Goal: Information Seeking & Learning: Stay updated

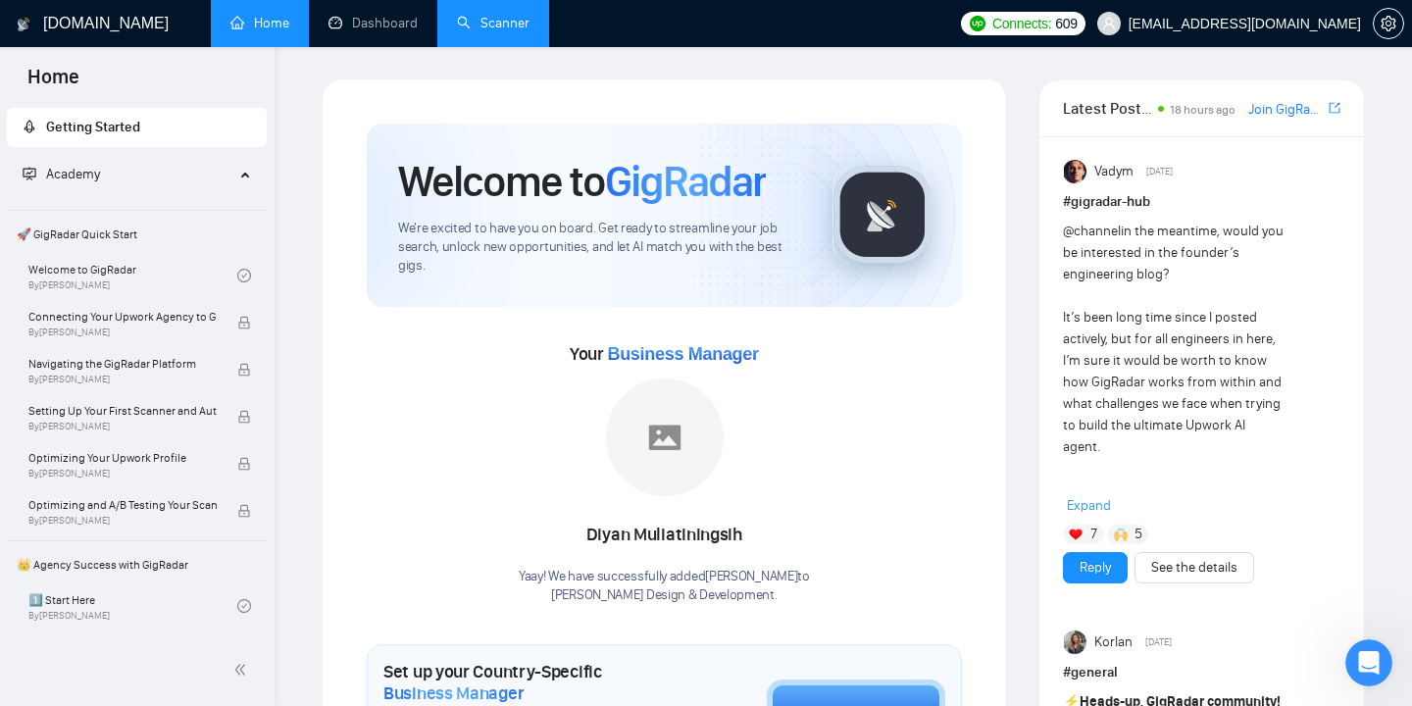
click at [489, 27] on link "Scanner" at bounding box center [493, 23] width 73 height 17
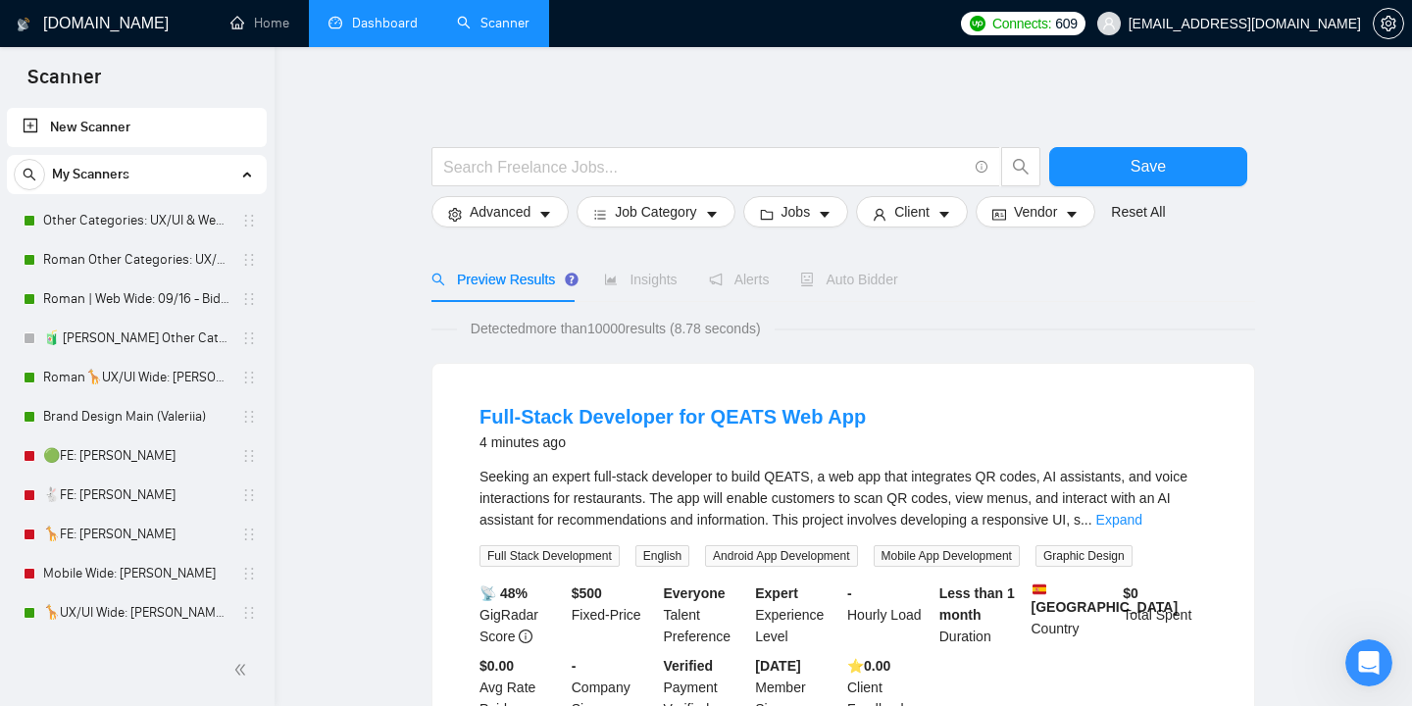
click at [395, 26] on link "Dashboard" at bounding box center [372, 23] width 89 height 17
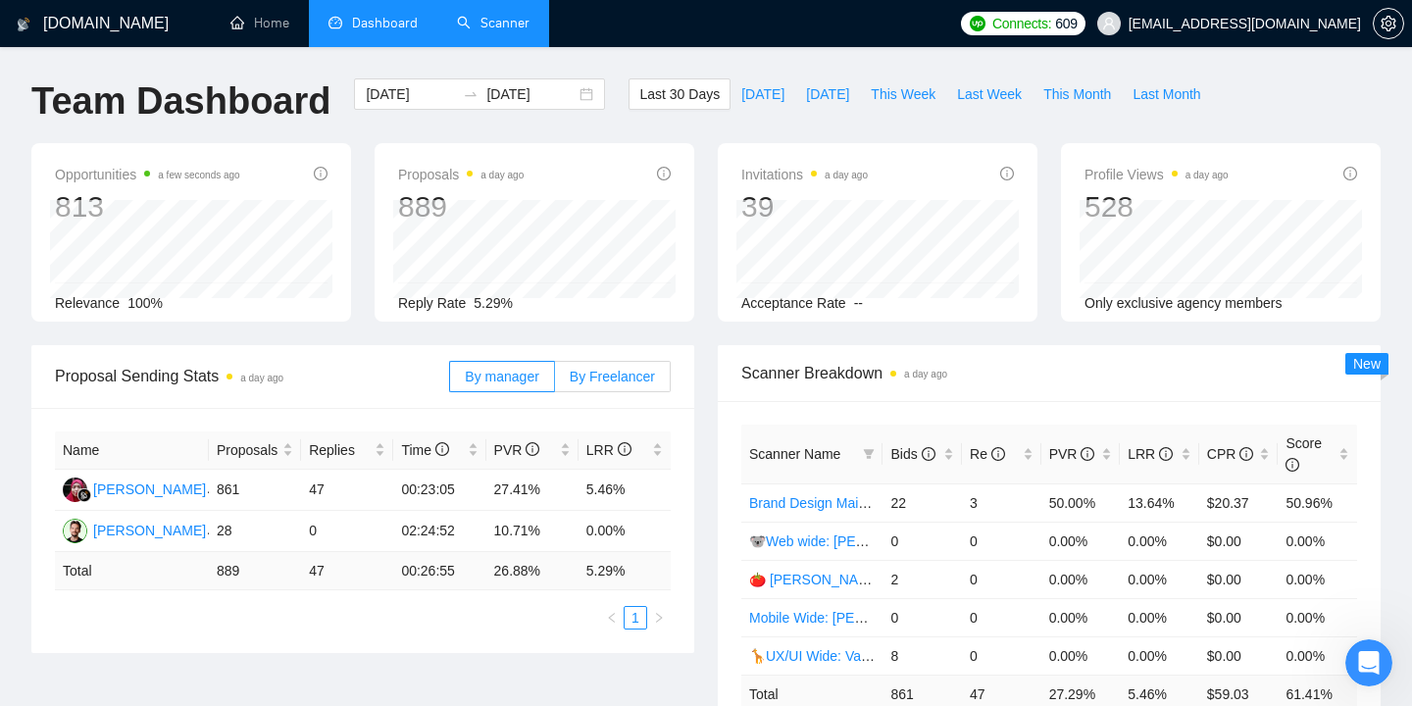
click at [599, 388] on label "By Freelancer" at bounding box center [613, 376] width 116 height 31
click at [555, 381] on input "By Freelancer" at bounding box center [555, 381] width 0 height 0
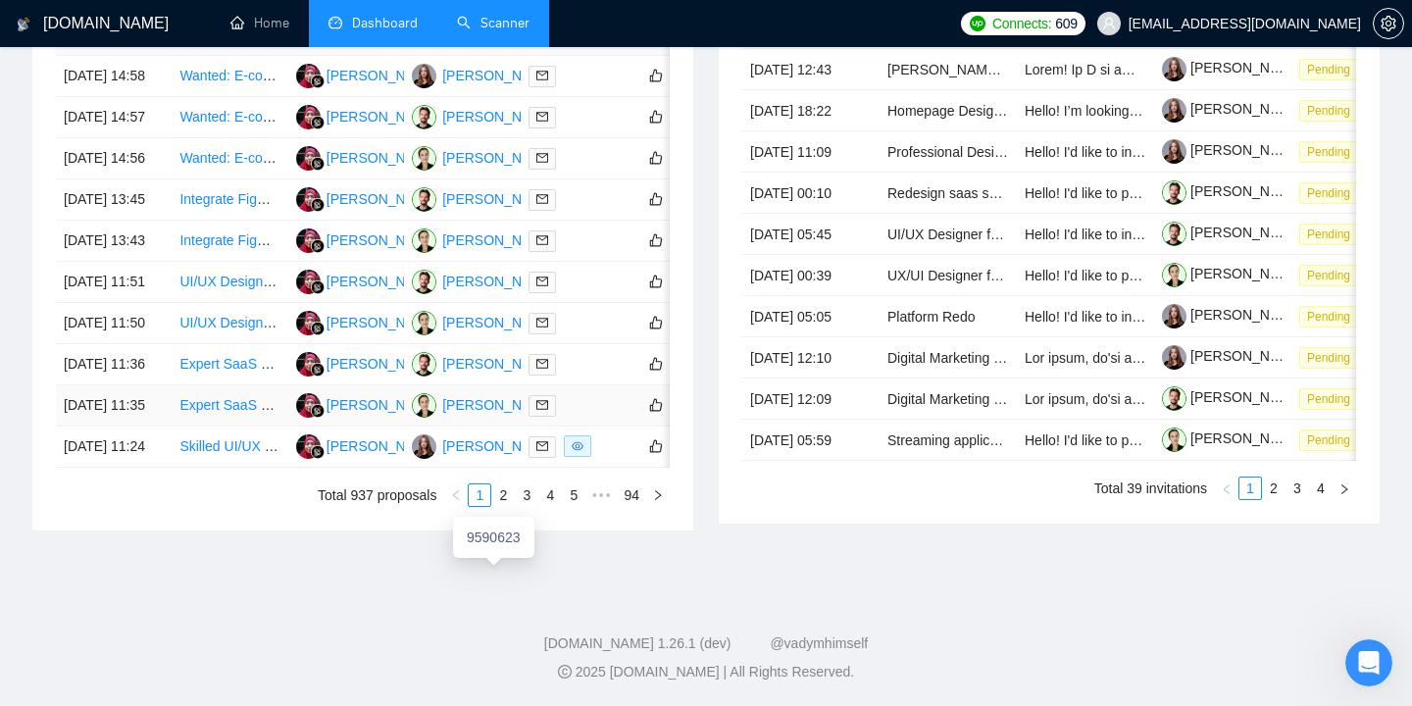
scroll to position [970, 0]
click at [497, 506] on link "2" at bounding box center [503, 495] width 22 height 22
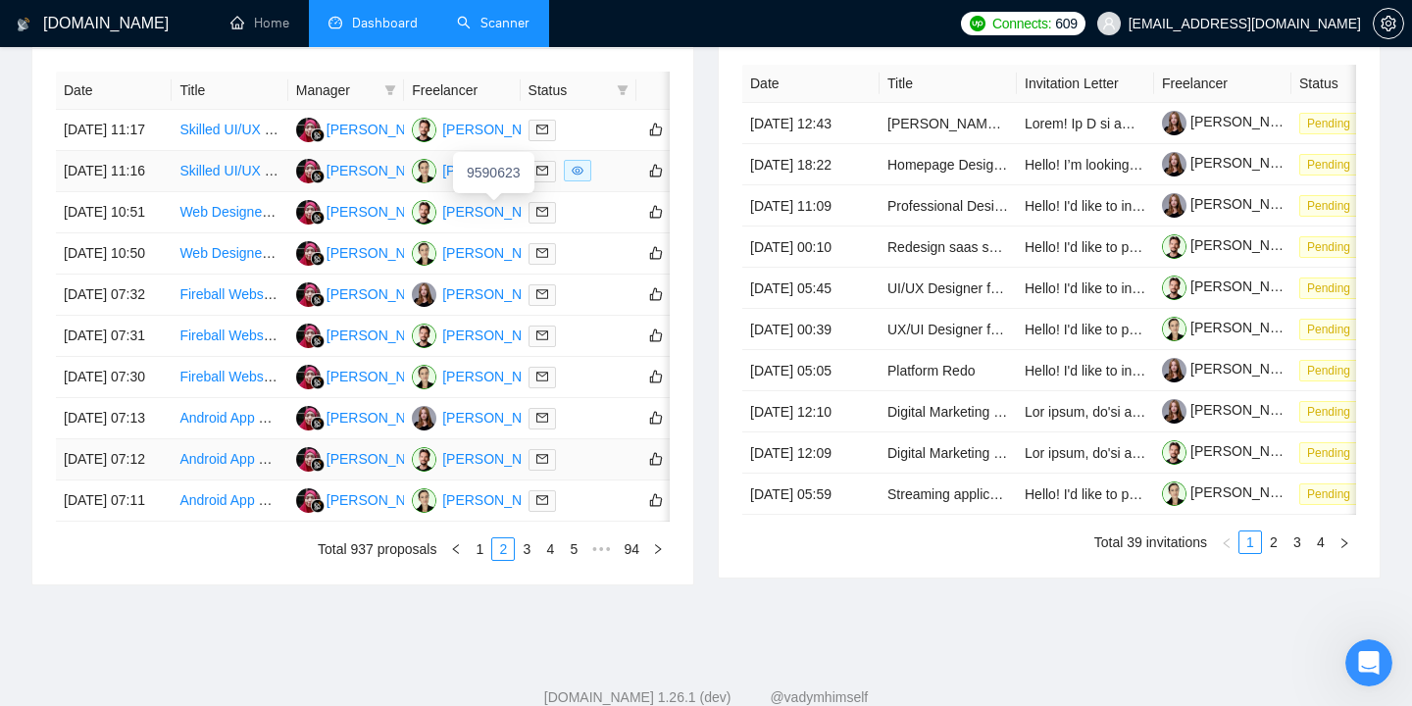
scroll to position [1056, 0]
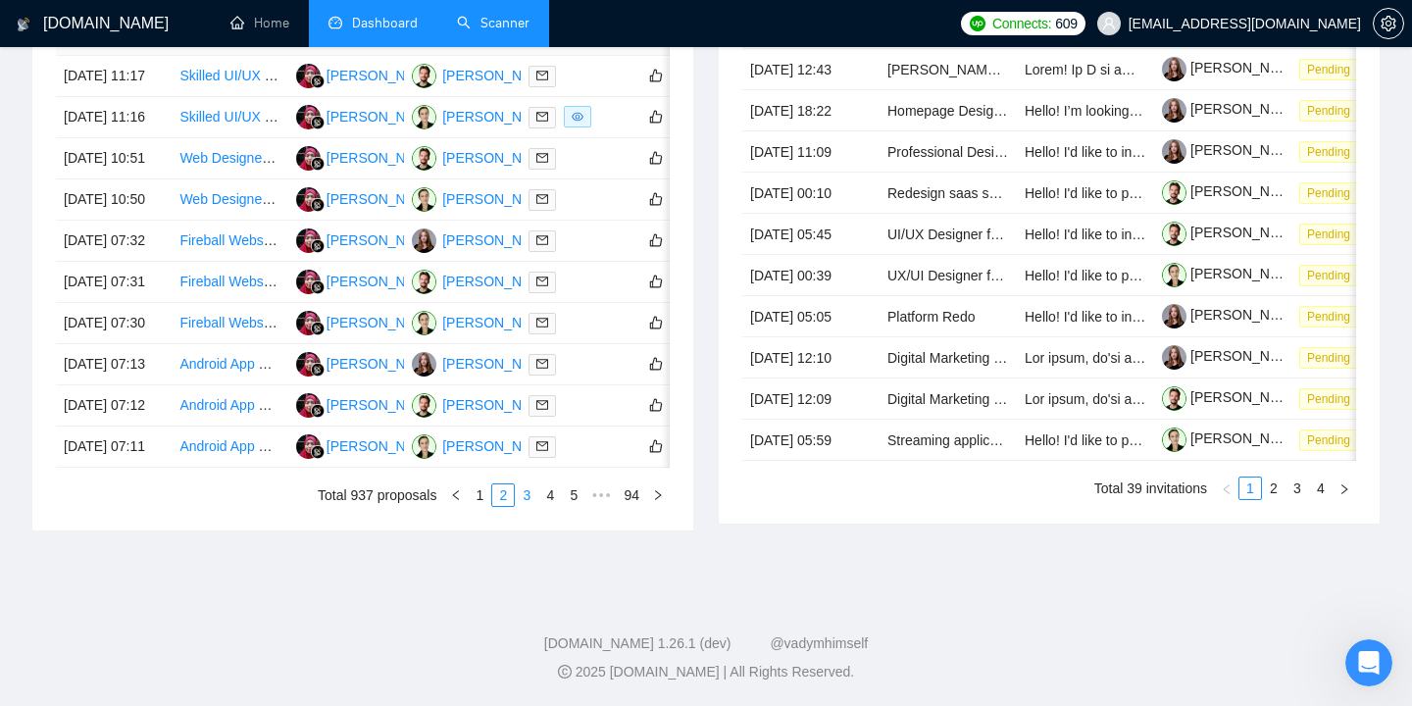
click at [530, 498] on link "3" at bounding box center [527, 495] width 22 height 22
click at [550, 495] on link "4" at bounding box center [550, 495] width 22 height 22
click at [553, 506] on link "5" at bounding box center [550, 495] width 22 height 22
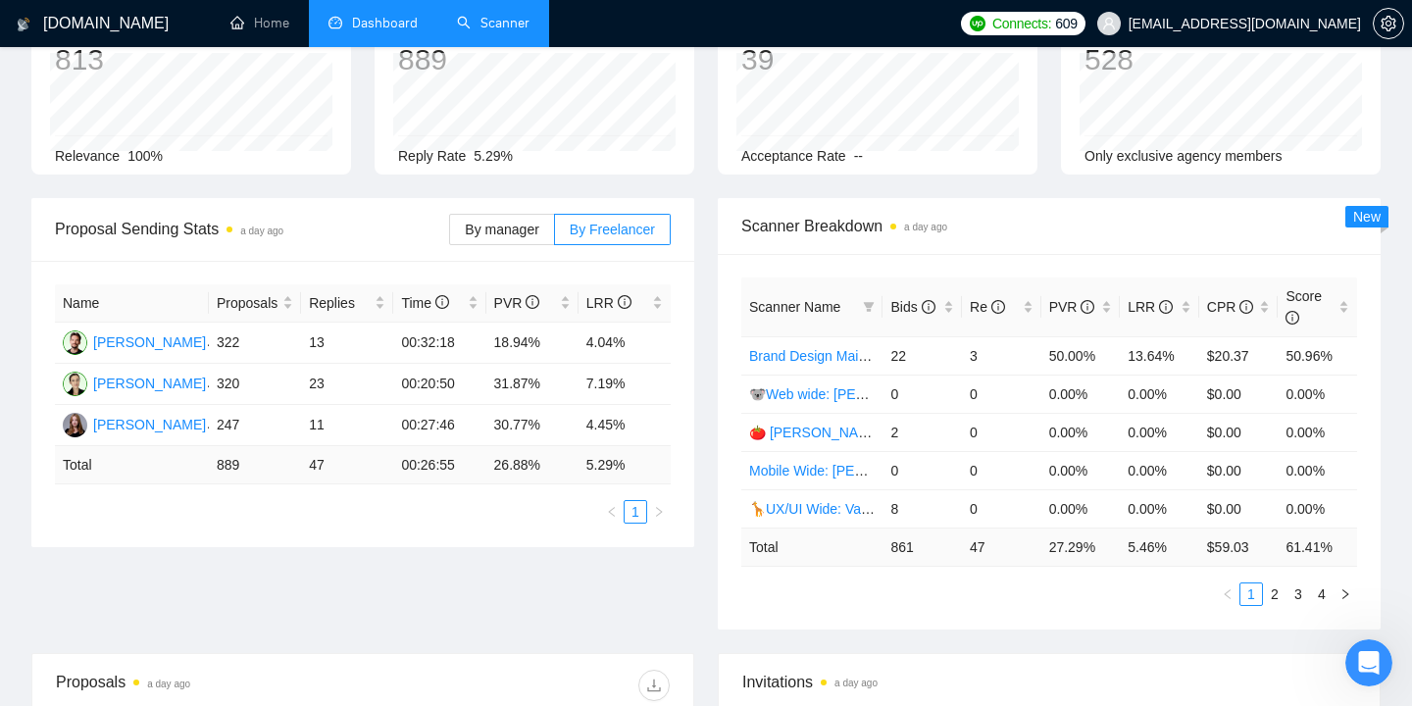
scroll to position [0, 0]
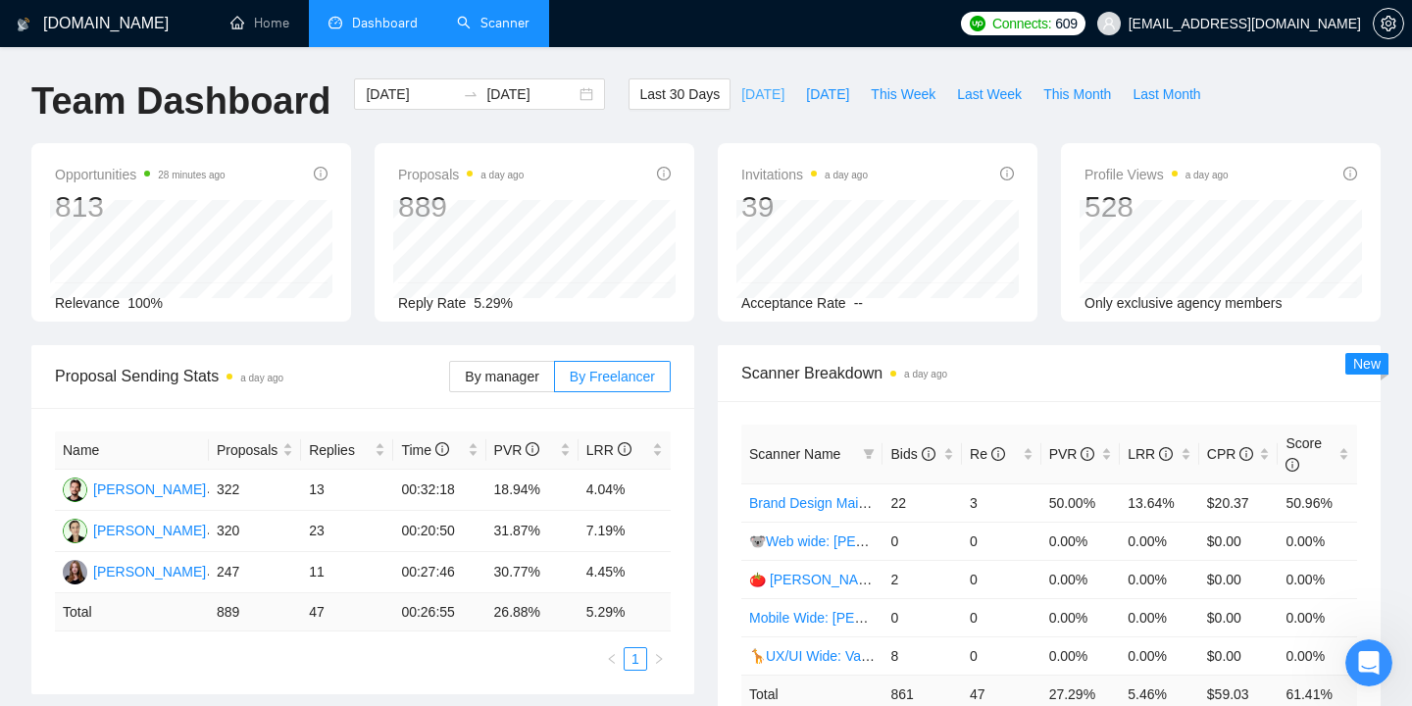
click at [749, 101] on span "[DATE]" at bounding box center [762, 94] width 43 height 22
type input "[DATE]"
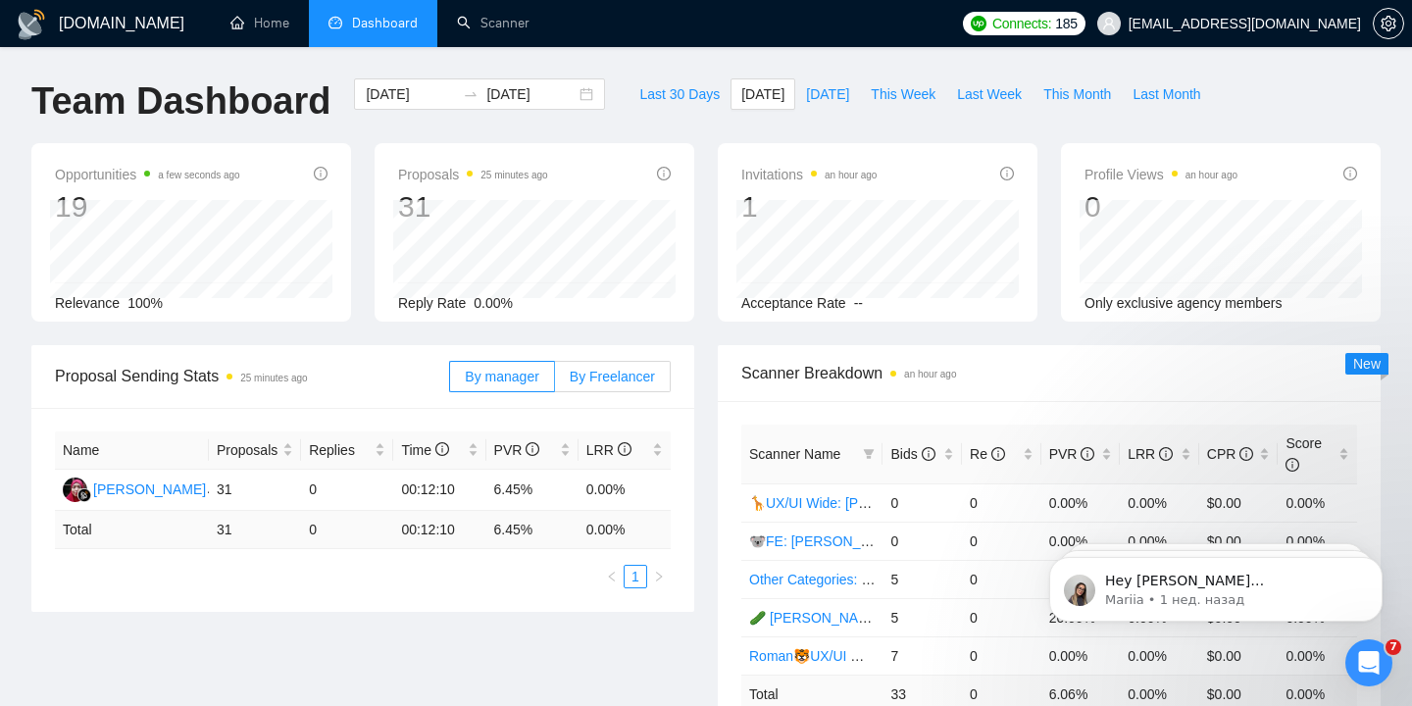
click at [605, 375] on span "By Freelancer" at bounding box center [612, 377] width 85 height 16
click at [555, 381] on input "By Freelancer" at bounding box center [555, 381] width 0 height 0
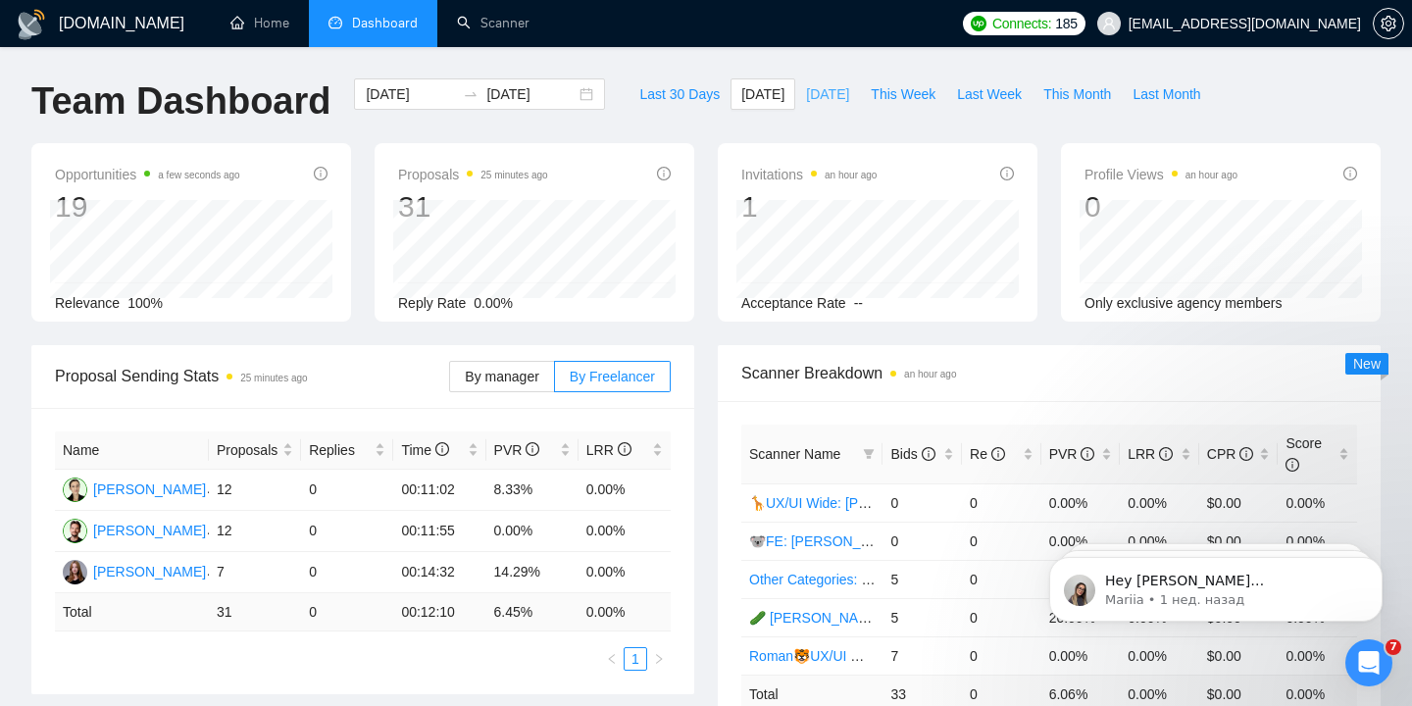
click at [806, 94] on span "[DATE]" at bounding box center [827, 94] width 43 height 22
type input "2025-10-07"
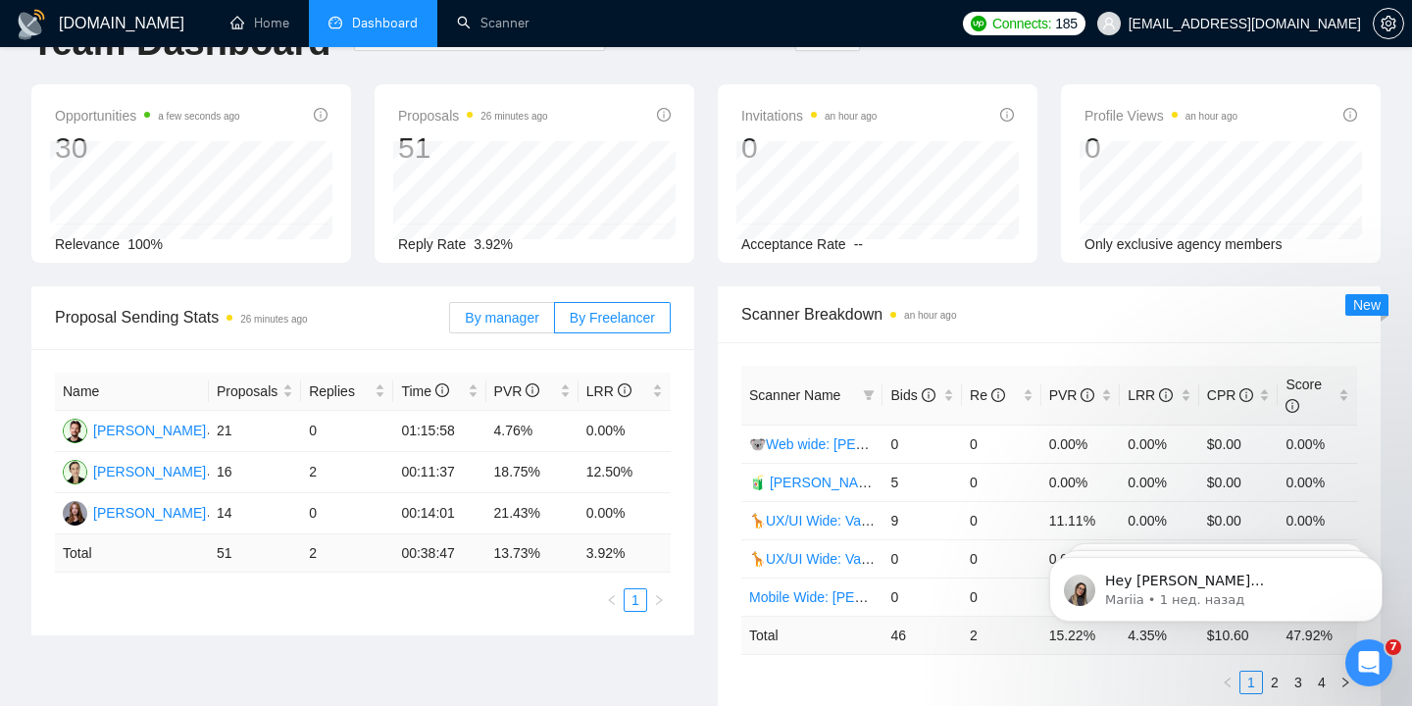
scroll to position [42, 0]
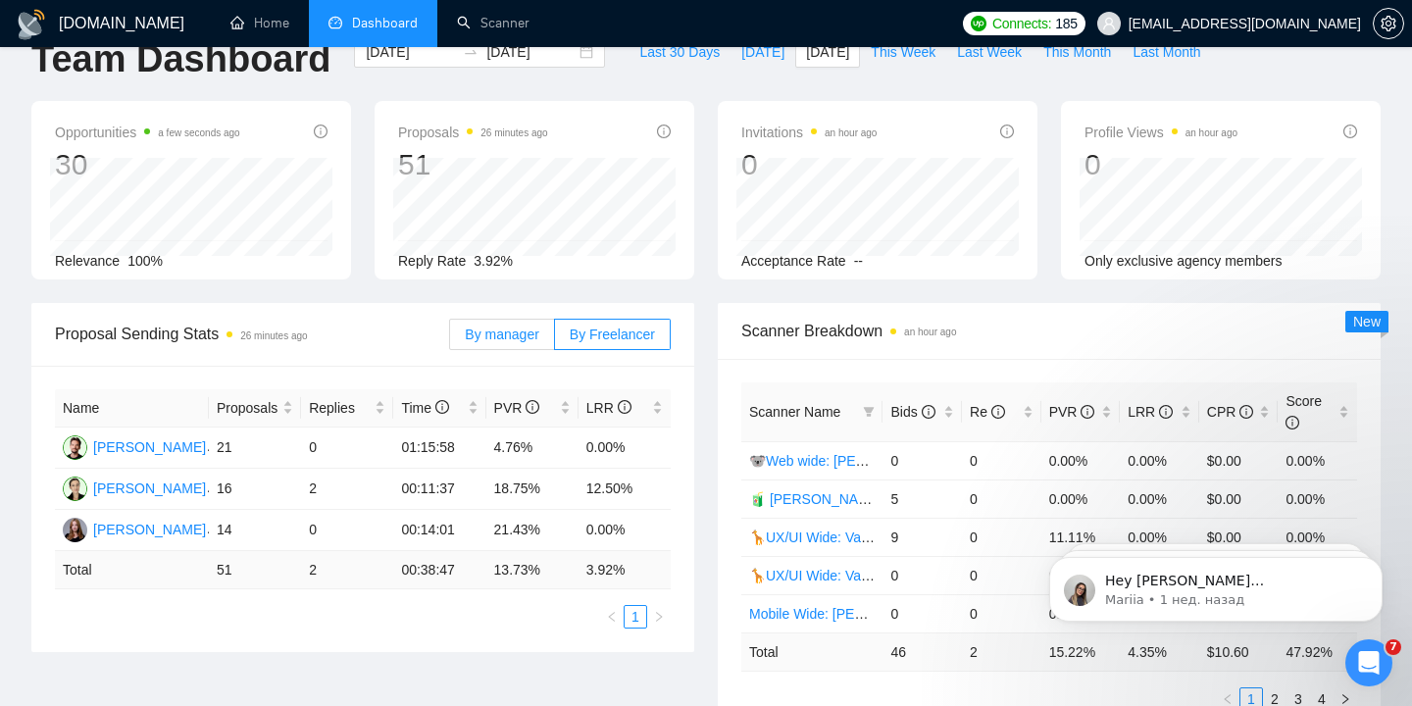
click at [507, 346] on label "By manager" at bounding box center [501, 334] width 105 height 31
click at [450, 339] on input "By manager" at bounding box center [450, 339] width 0 height 0
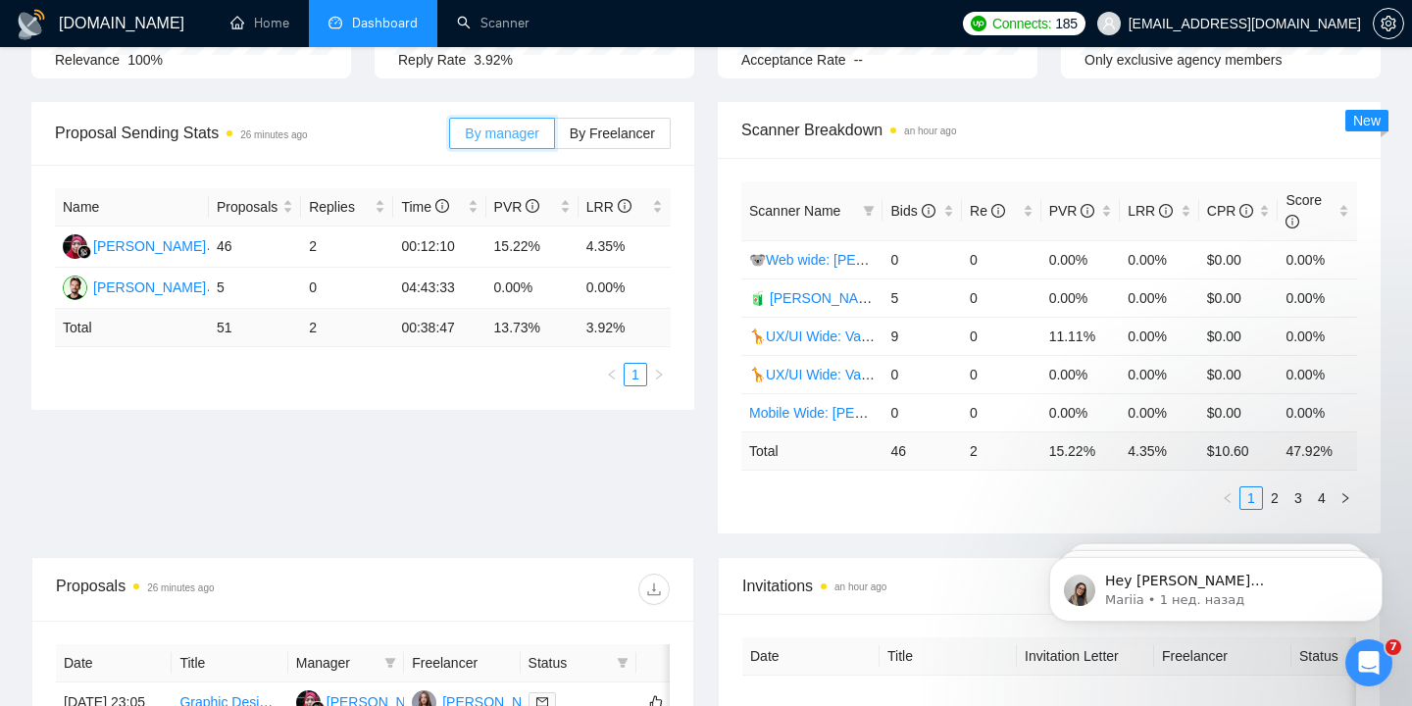
scroll to position [0, 0]
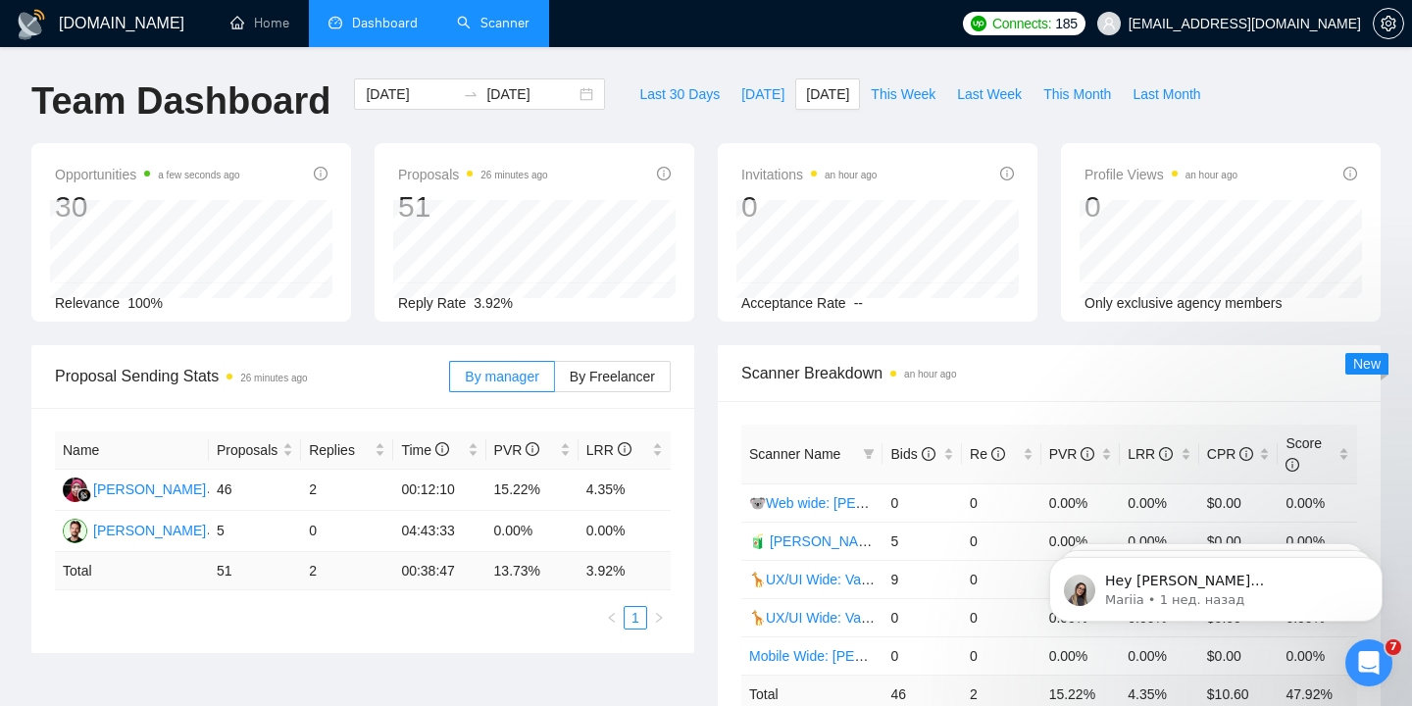
click at [497, 27] on link "Scanner" at bounding box center [493, 23] width 73 height 17
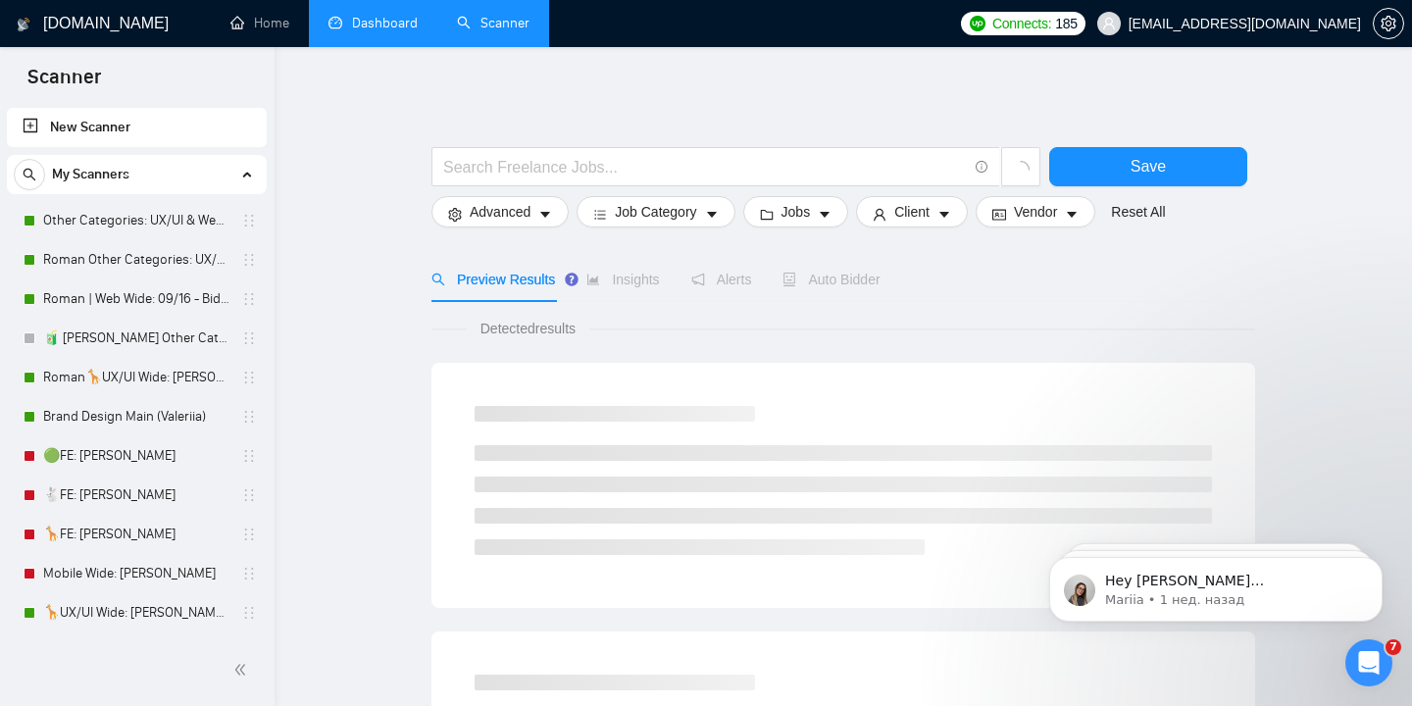
click at [385, 27] on link "Dashboard" at bounding box center [372, 23] width 89 height 17
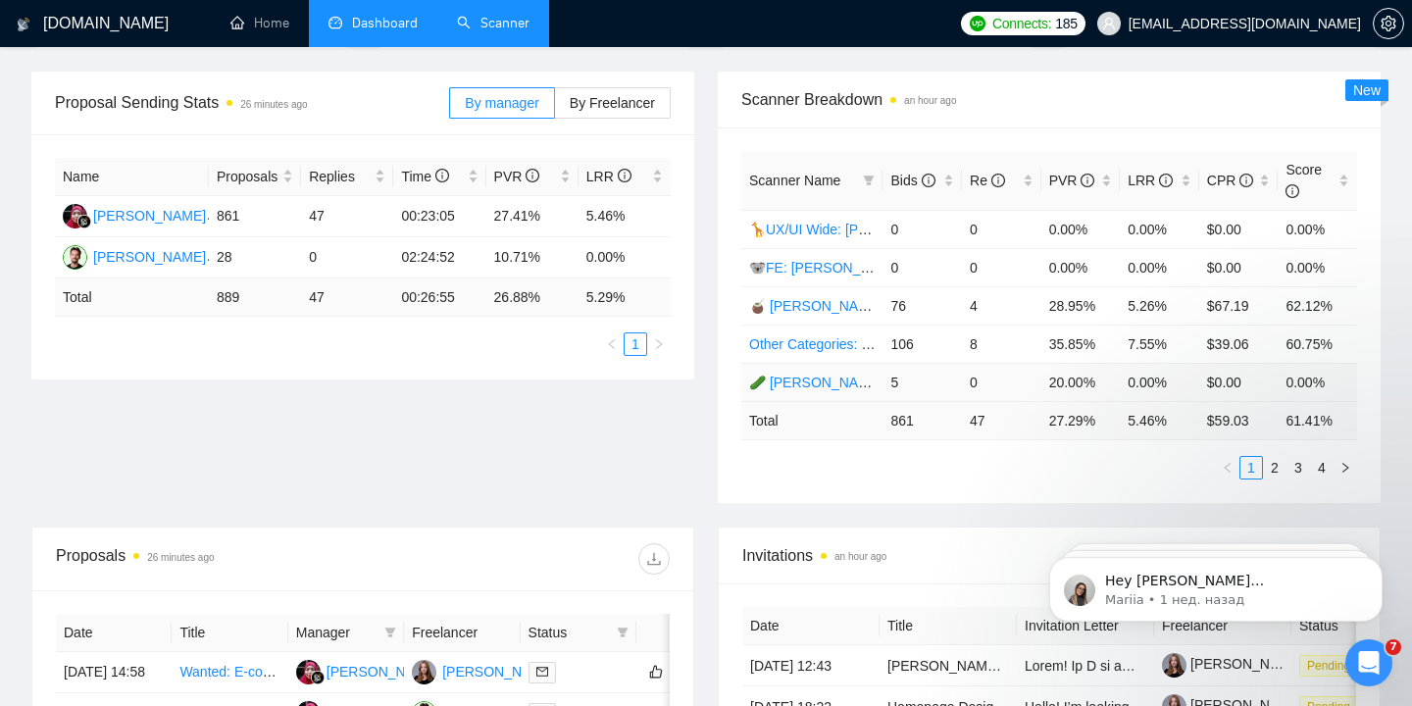
scroll to position [275, 0]
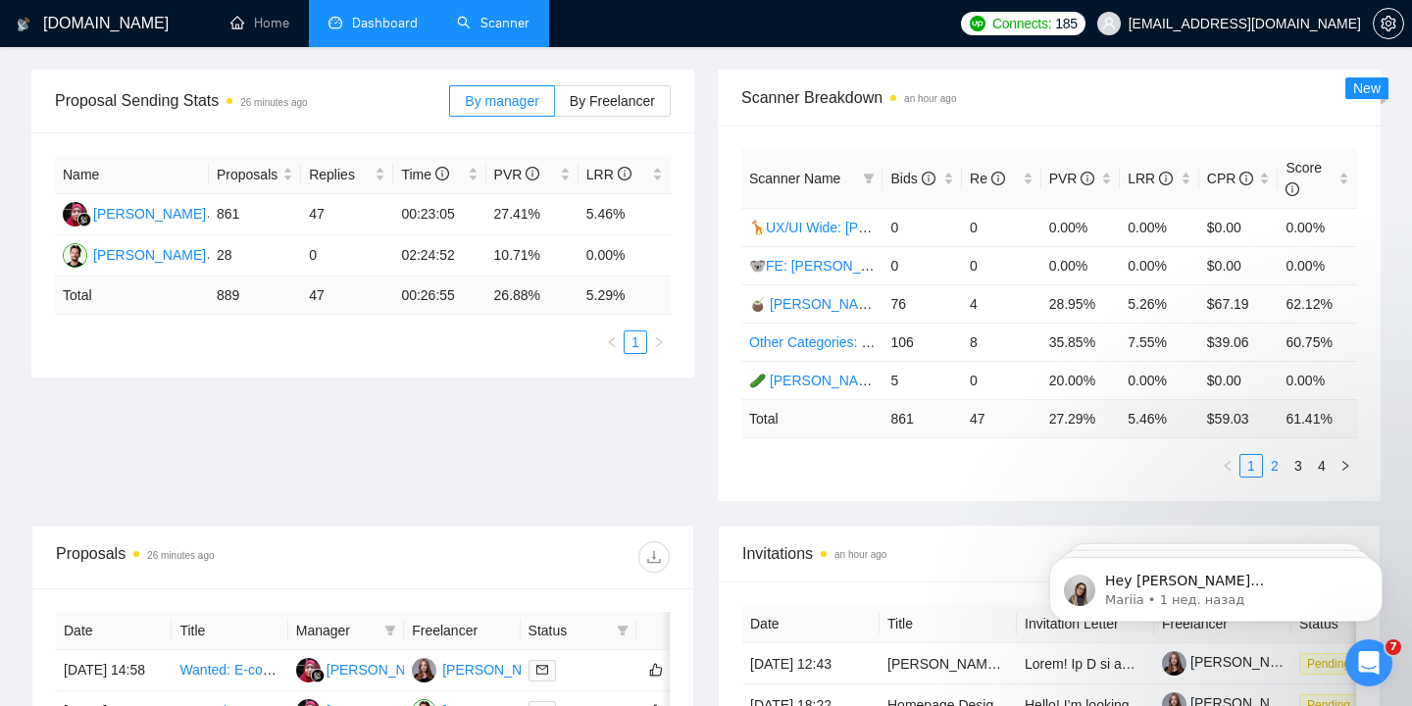
click at [1273, 469] on link "2" at bounding box center [1275, 466] width 22 height 22
click at [1296, 470] on link "3" at bounding box center [1298, 466] width 22 height 22
click at [1322, 464] on link "4" at bounding box center [1322, 466] width 22 height 22
click at [1247, 466] on link "1" at bounding box center [1251, 466] width 22 height 22
click at [1276, 465] on link "2" at bounding box center [1275, 466] width 22 height 22
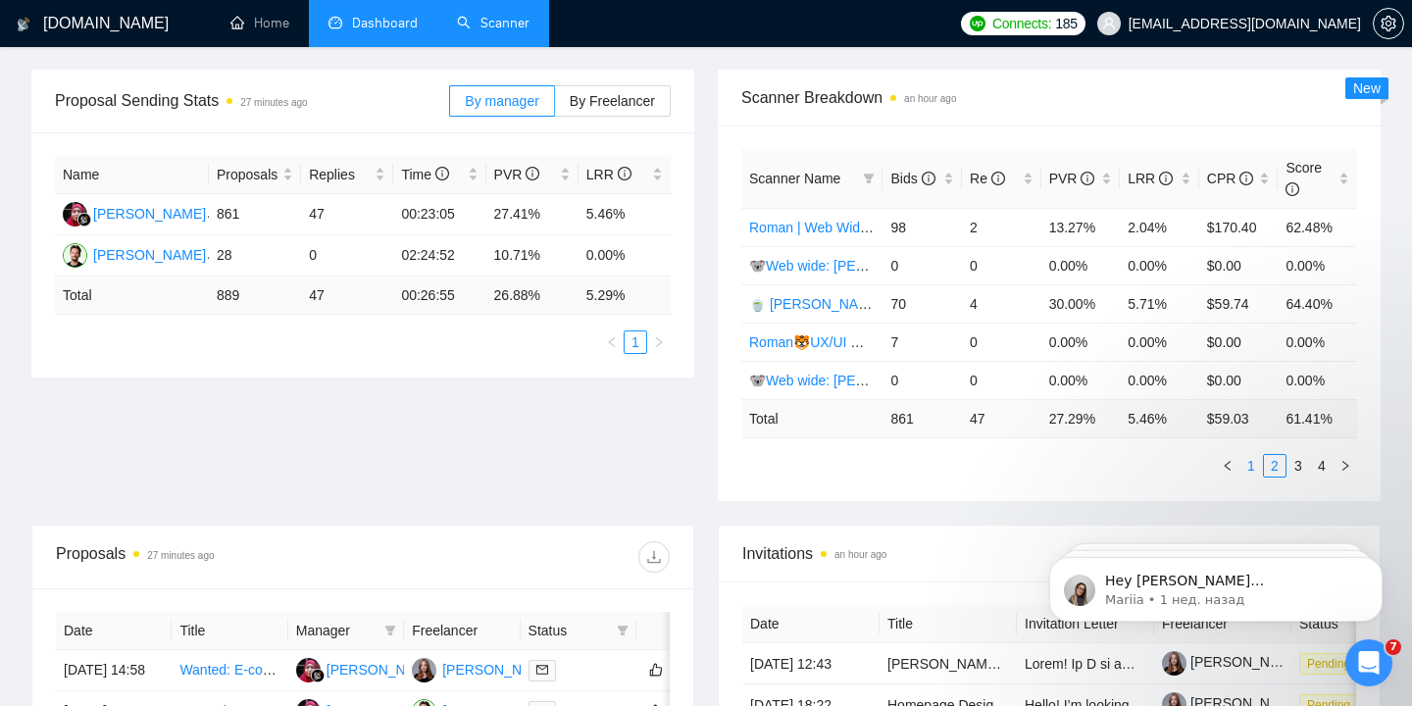
click at [1252, 471] on link "1" at bounding box center [1251, 466] width 22 height 22
click at [1297, 470] on link "3" at bounding box center [1298, 466] width 22 height 22
click at [1272, 466] on link "2" at bounding box center [1275, 466] width 22 height 22
click at [1299, 464] on link "3" at bounding box center [1298, 466] width 22 height 22
click at [1323, 466] on link "4" at bounding box center [1322, 466] width 22 height 22
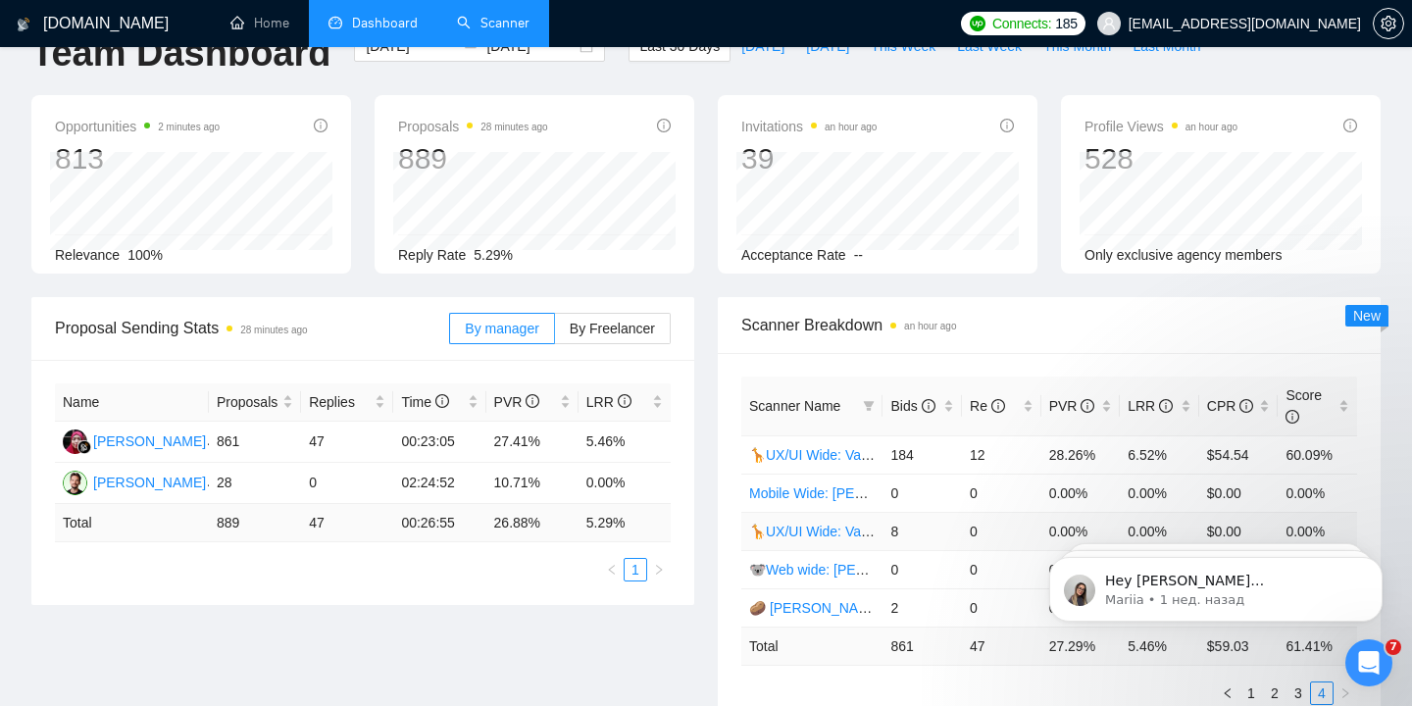
scroll to position [0, 0]
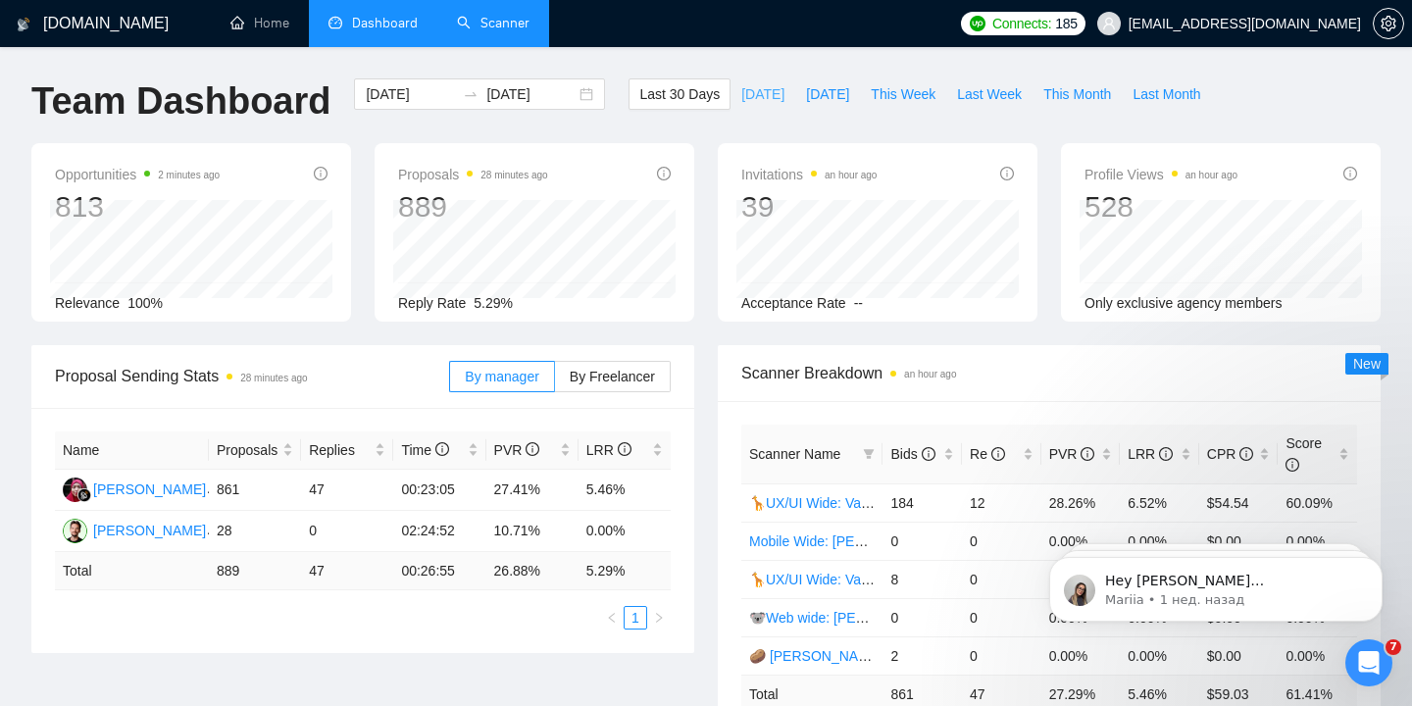
click at [751, 94] on span "[DATE]" at bounding box center [762, 94] width 43 height 22
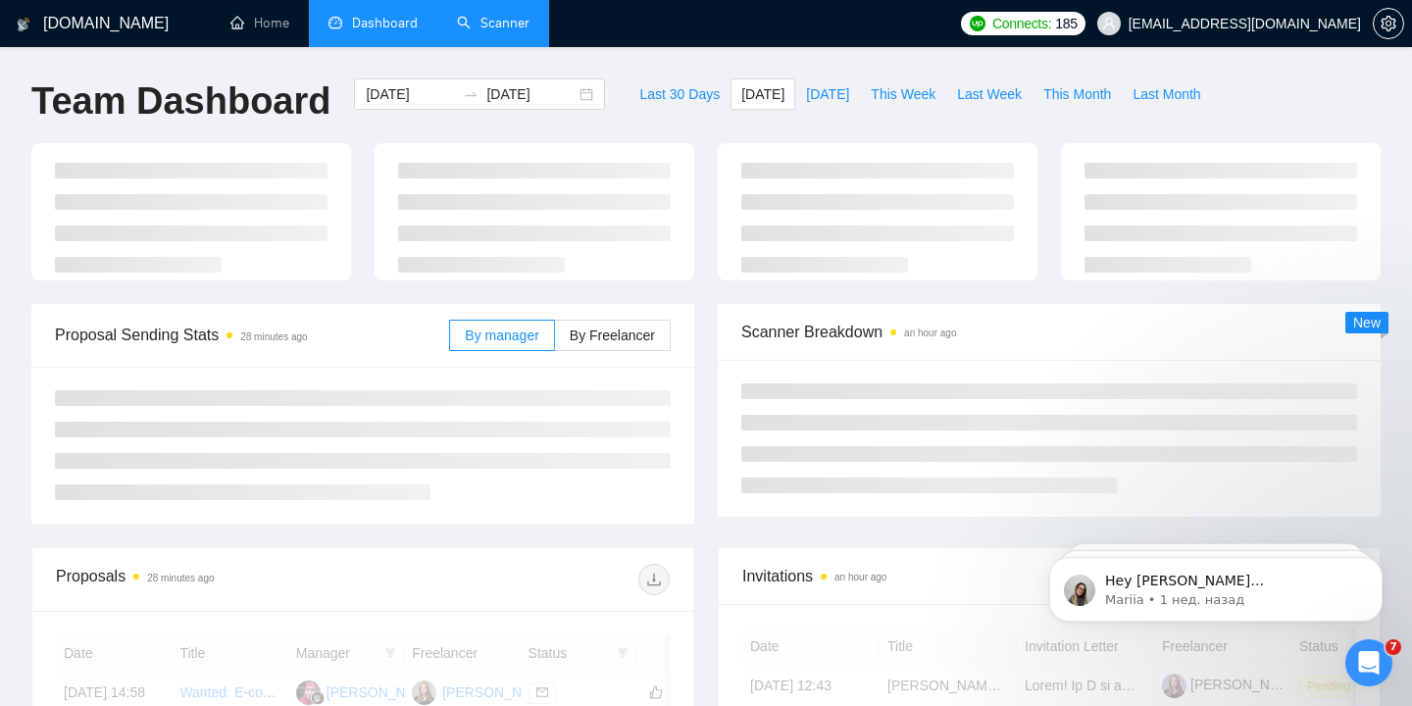
type input "[DATE]"
